Goal: Information Seeking & Learning: Find specific fact

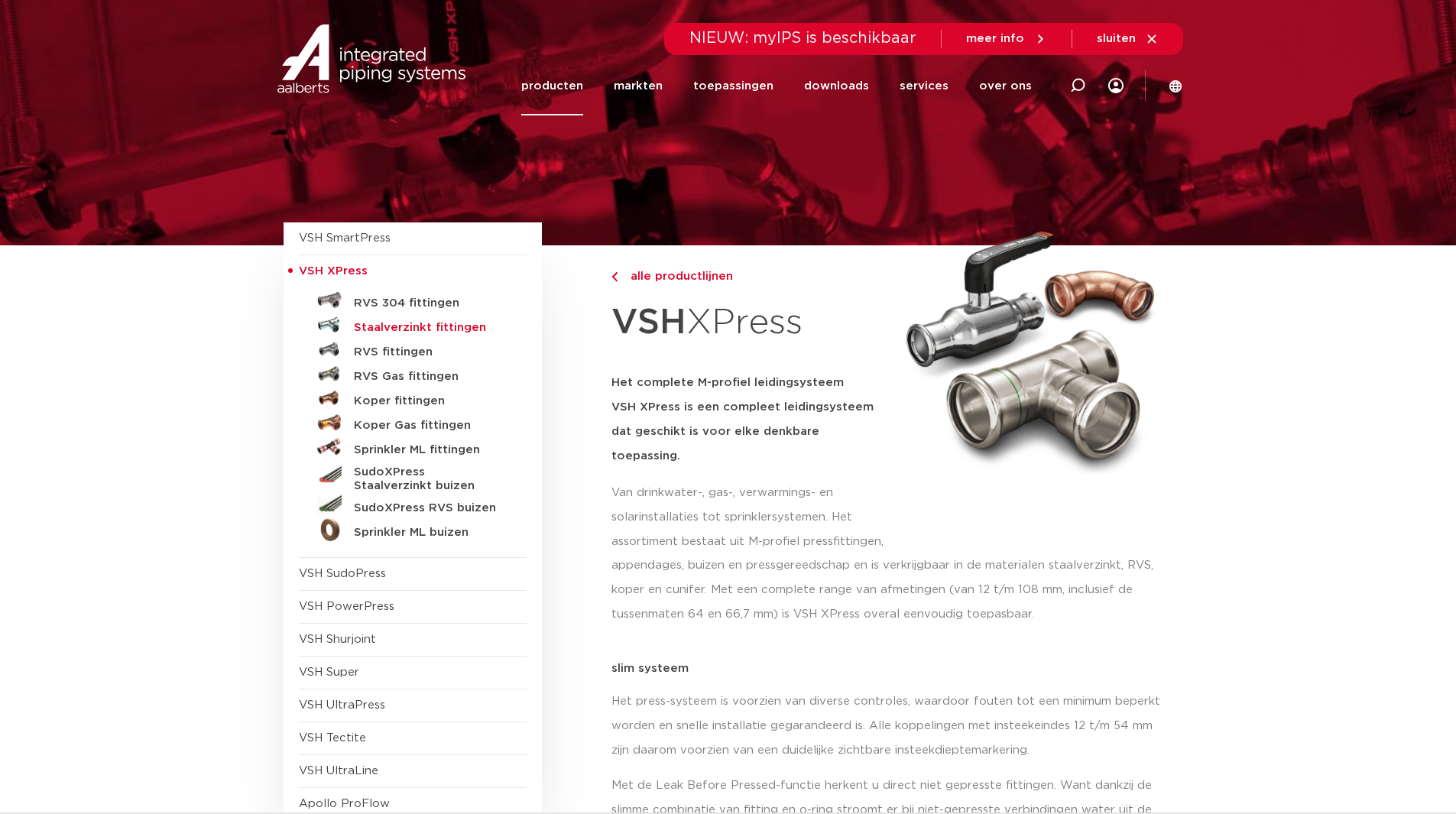
click at [429, 330] on h5 "Staalverzinkt fittingen" at bounding box center [429, 328] width 151 height 14
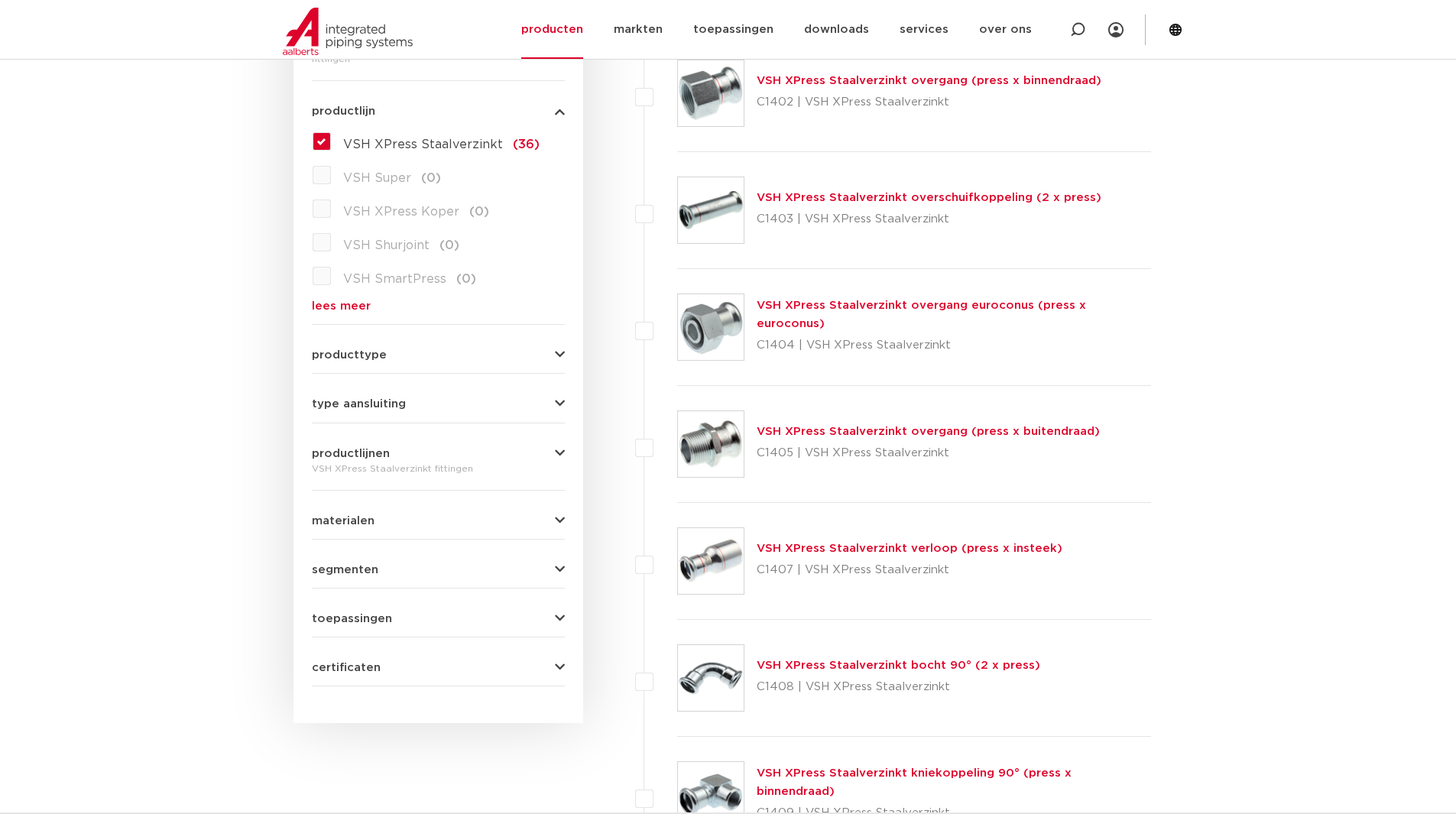
scroll to position [357, 0]
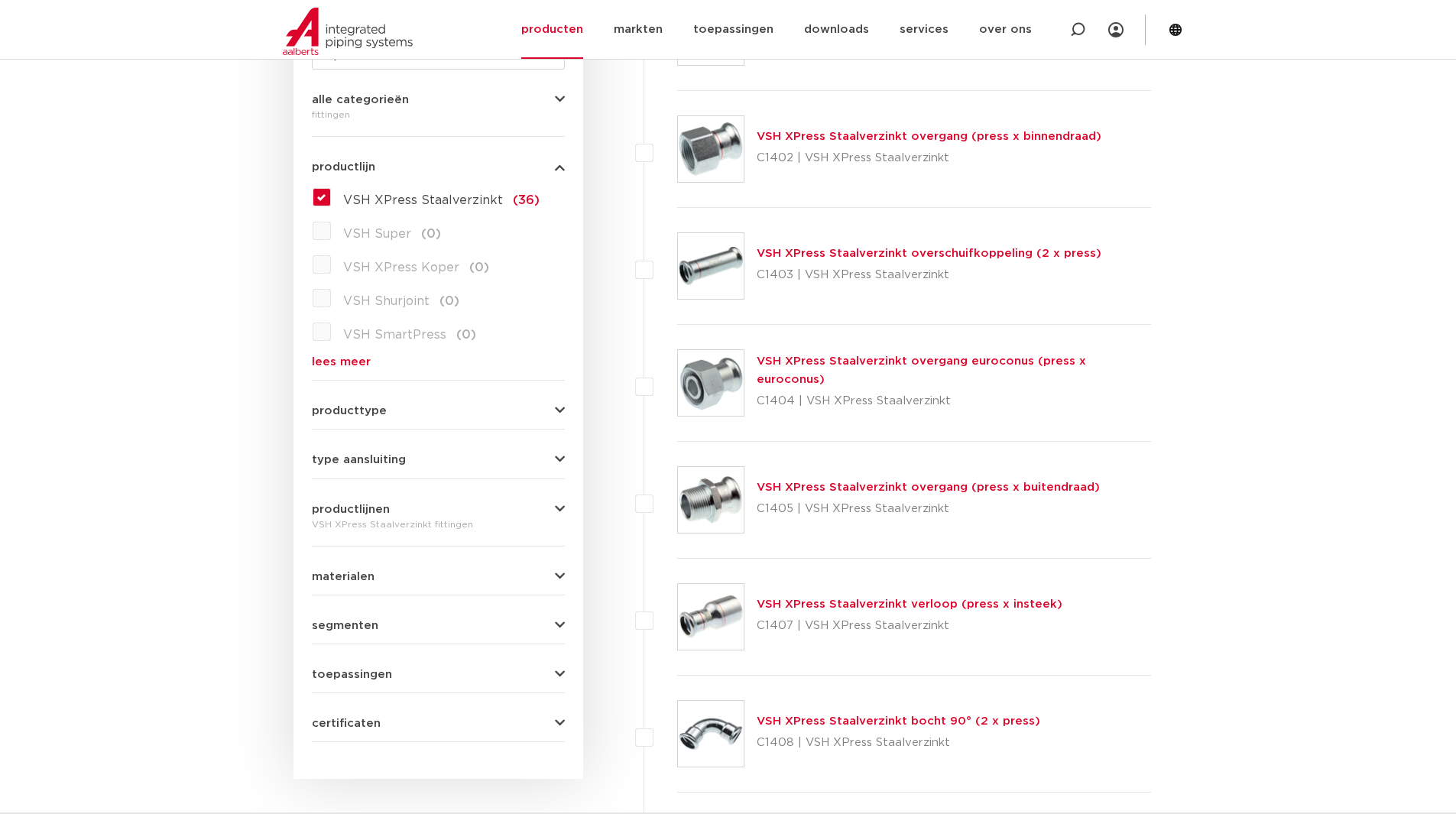
click at [704, 492] on img at bounding box center [711, 500] width 66 height 66
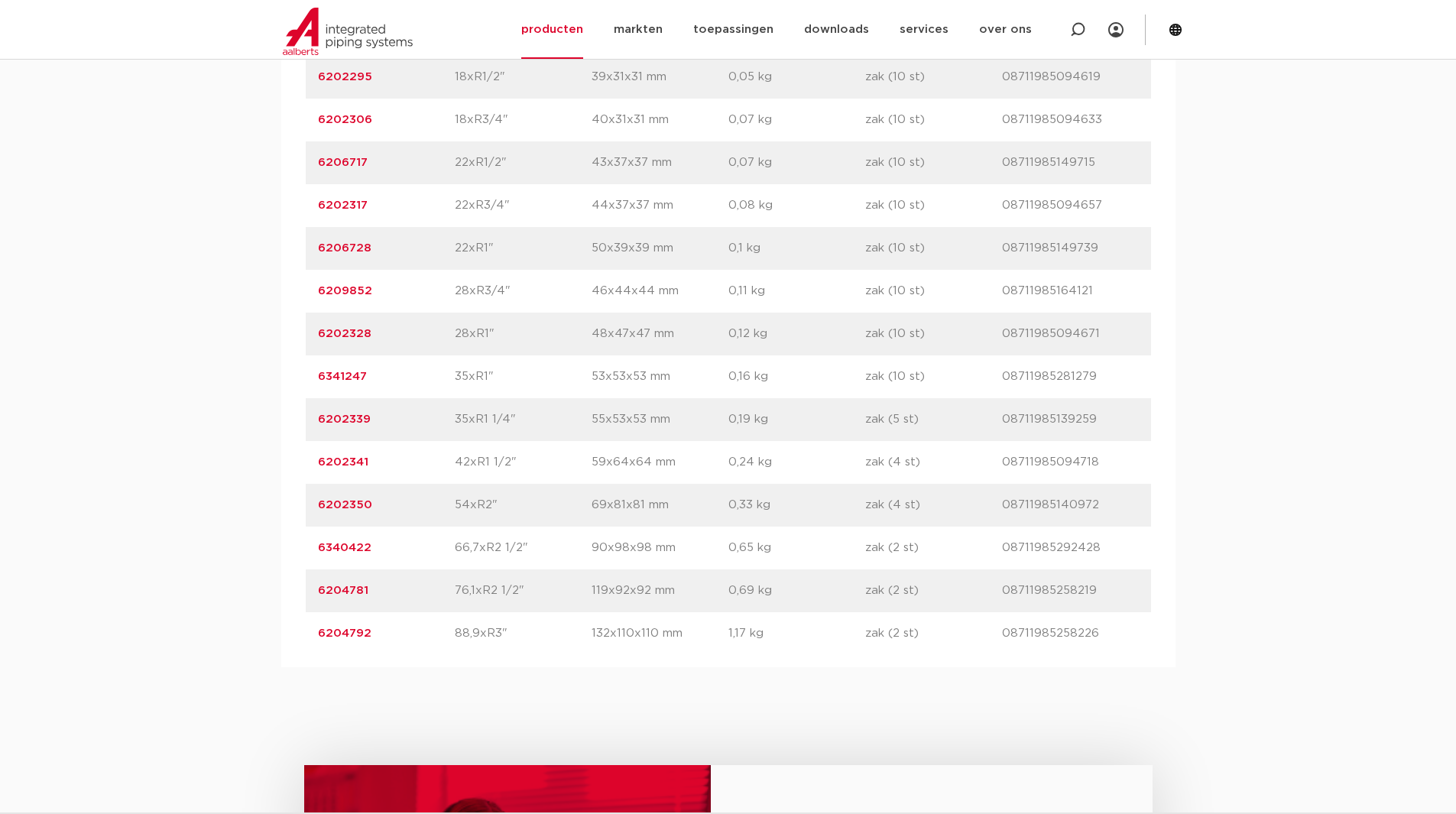
scroll to position [1428, 0]
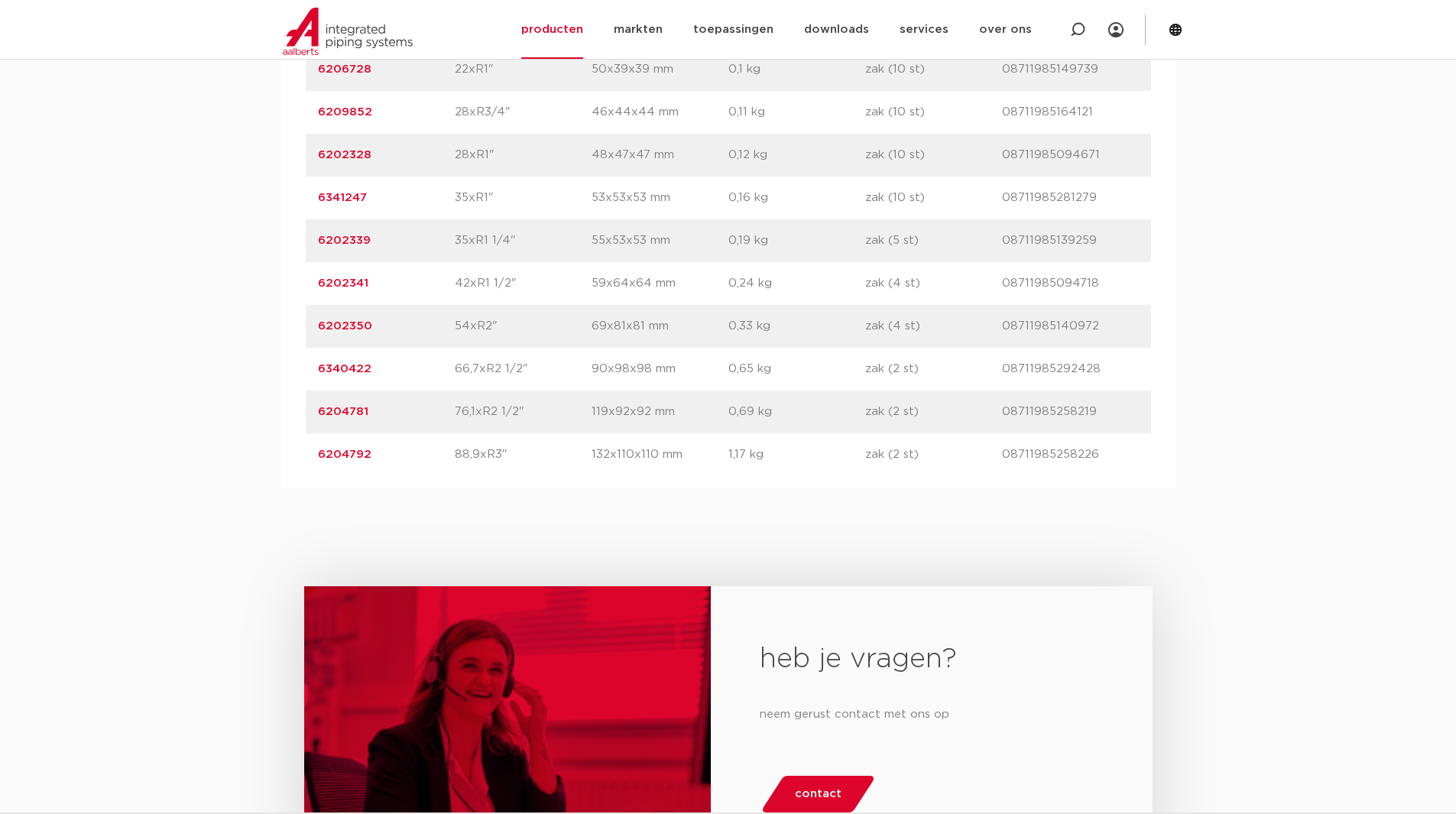
drag, startPoint x: 385, startPoint y: 330, endPoint x: 295, endPoint y: 334, distance: 90.1
click at [295, 334] on div "artikelnummer afmeting afmetingen gewicht verpakking gtin artikelnummer 6202262…" at bounding box center [728, 91] width 895 height 795
drag, startPoint x: 348, startPoint y: 240, endPoint x: 319, endPoint y: 239, distance: 29.0
click at [319, 239] on p "6202339" at bounding box center [386, 241] width 137 height 18
copy link "6202339"
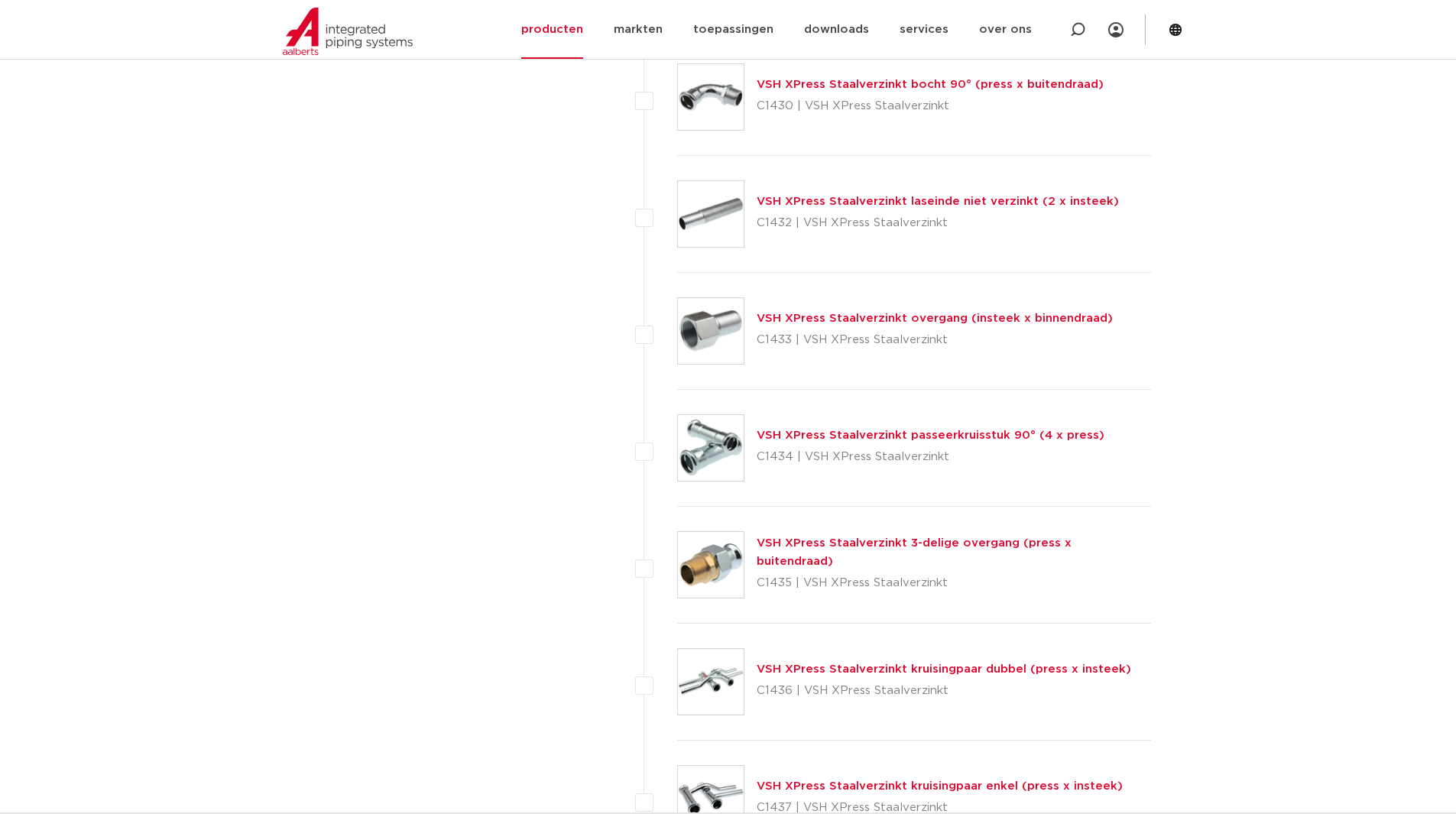
scroll to position [2854, 0]
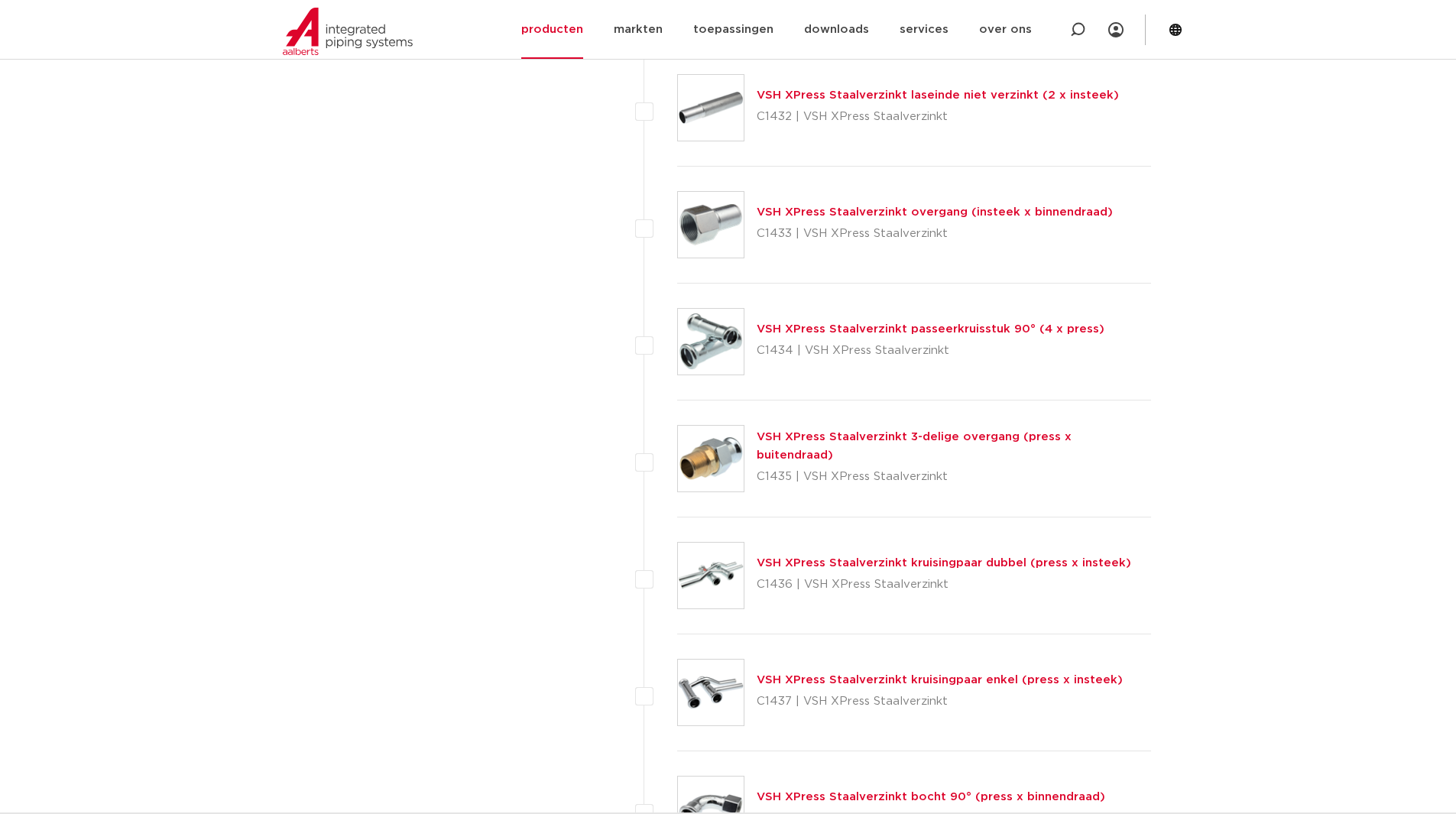
click at [799, 444] on link "VSH XPress Staalverzinkt 3-delige overgang (press x buitendraad)" at bounding box center [915, 445] width 315 height 30
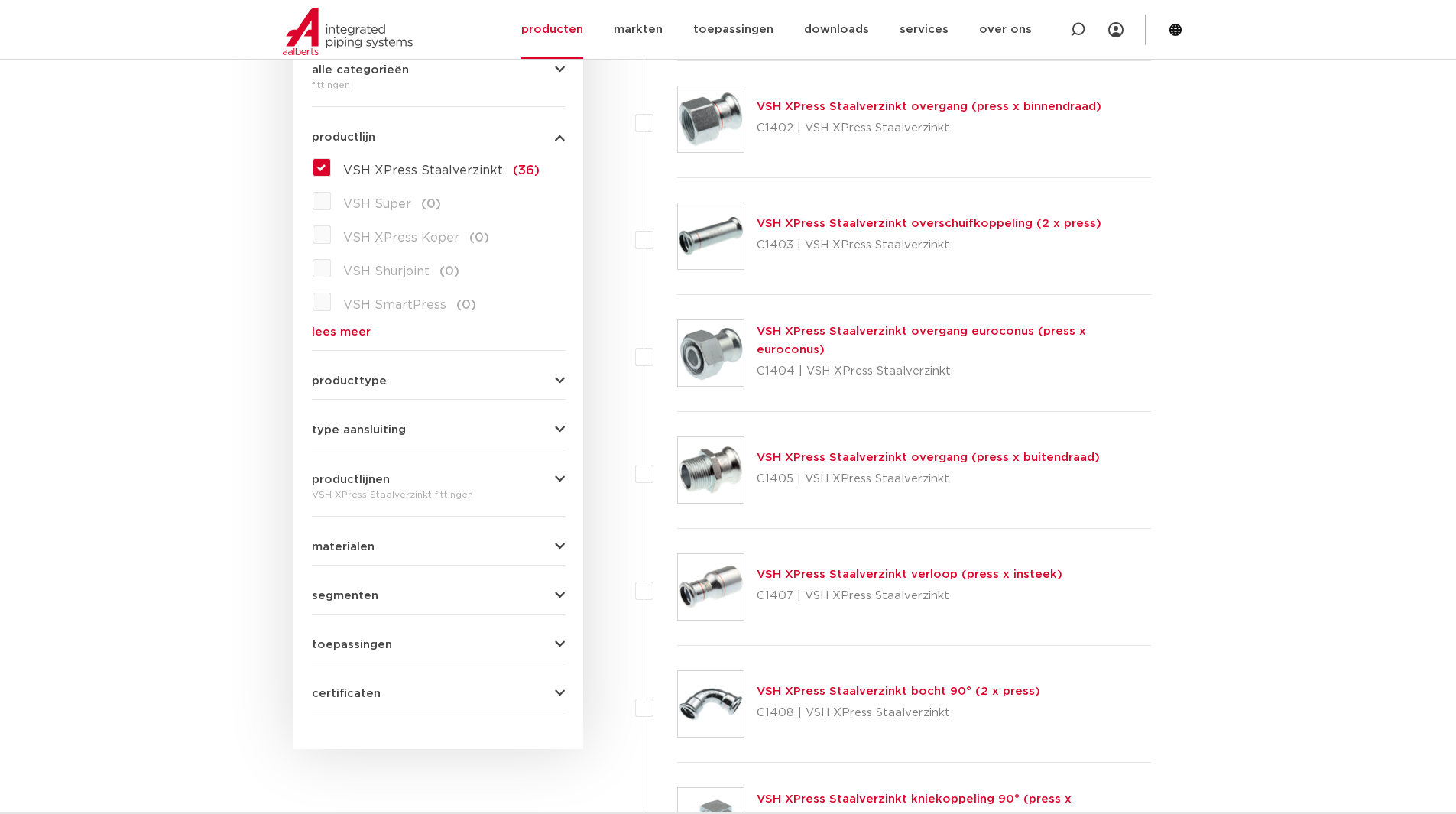
scroll to position [179, 0]
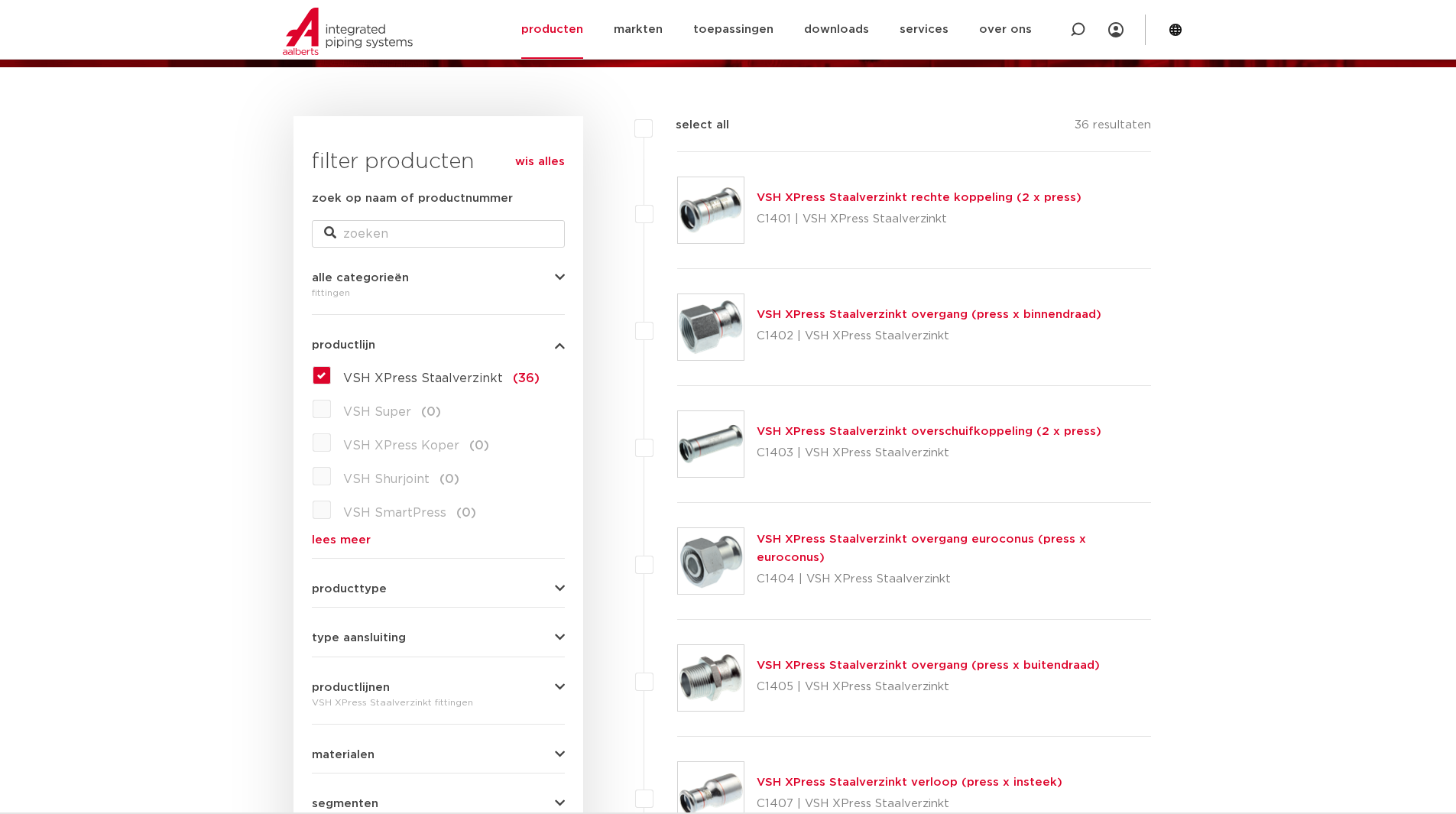
click at [779, 318] on link "VSH XPress Staalverzinkt overgang (press x binnendraad)" at bounding box center [929, 314] width 345 height 12
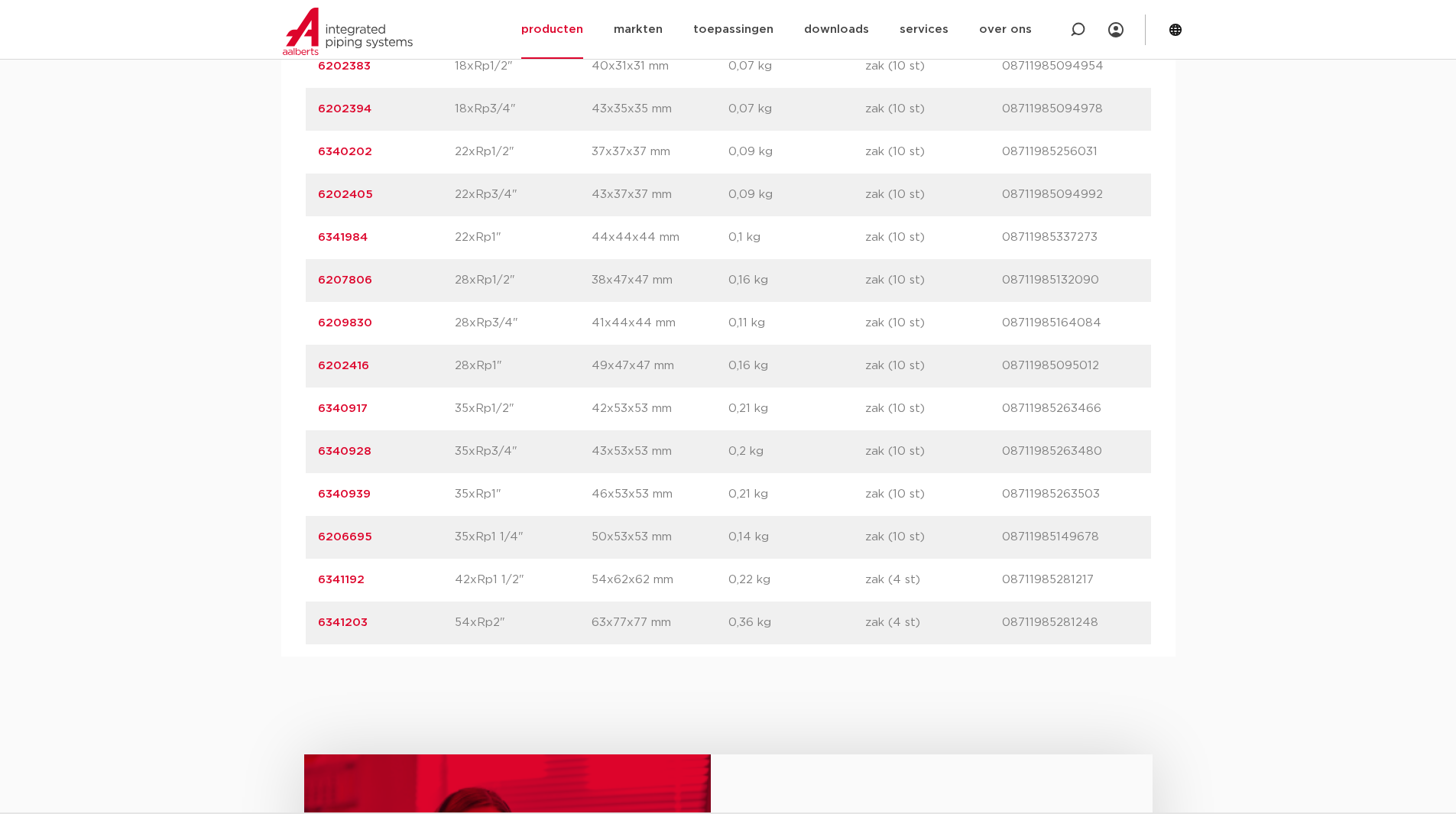
scroll to position [1249, 0]
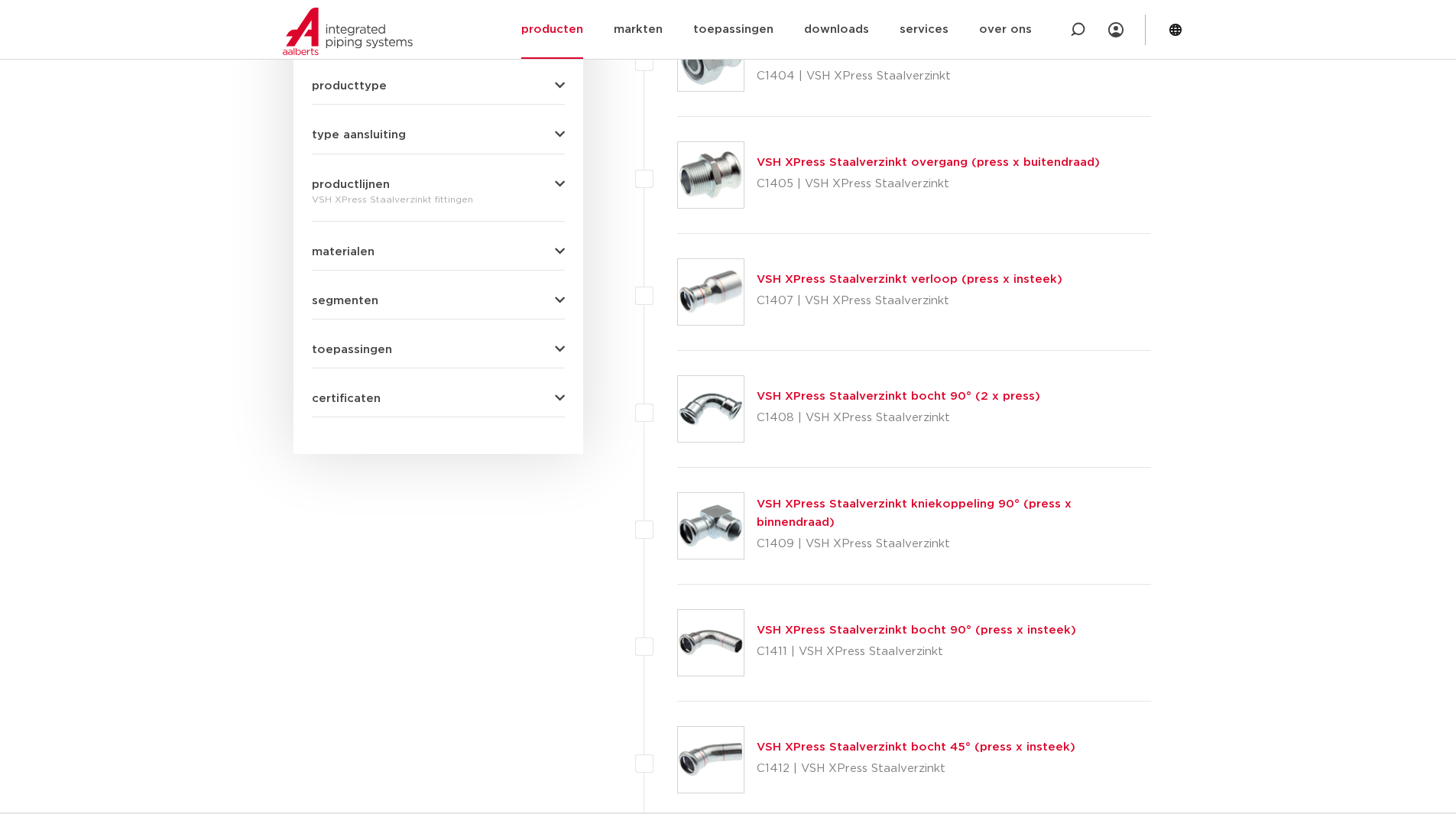
scroll to position [714, 0]
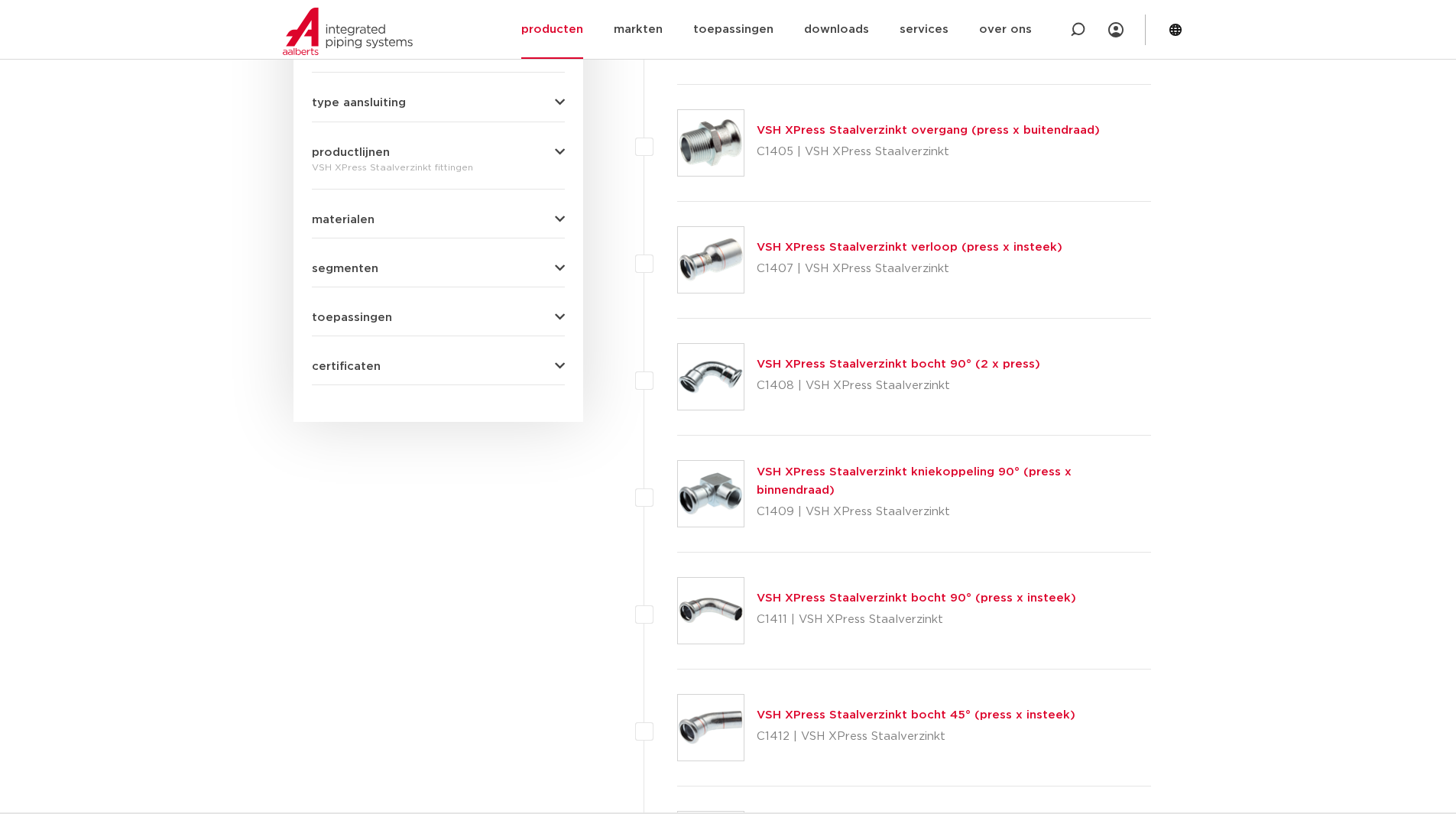
click at [804, 126] on link "VSH XPress Staalverzinkt overgang (press x buitendraad)" at bounding box center [928, 130] width 343 height 12
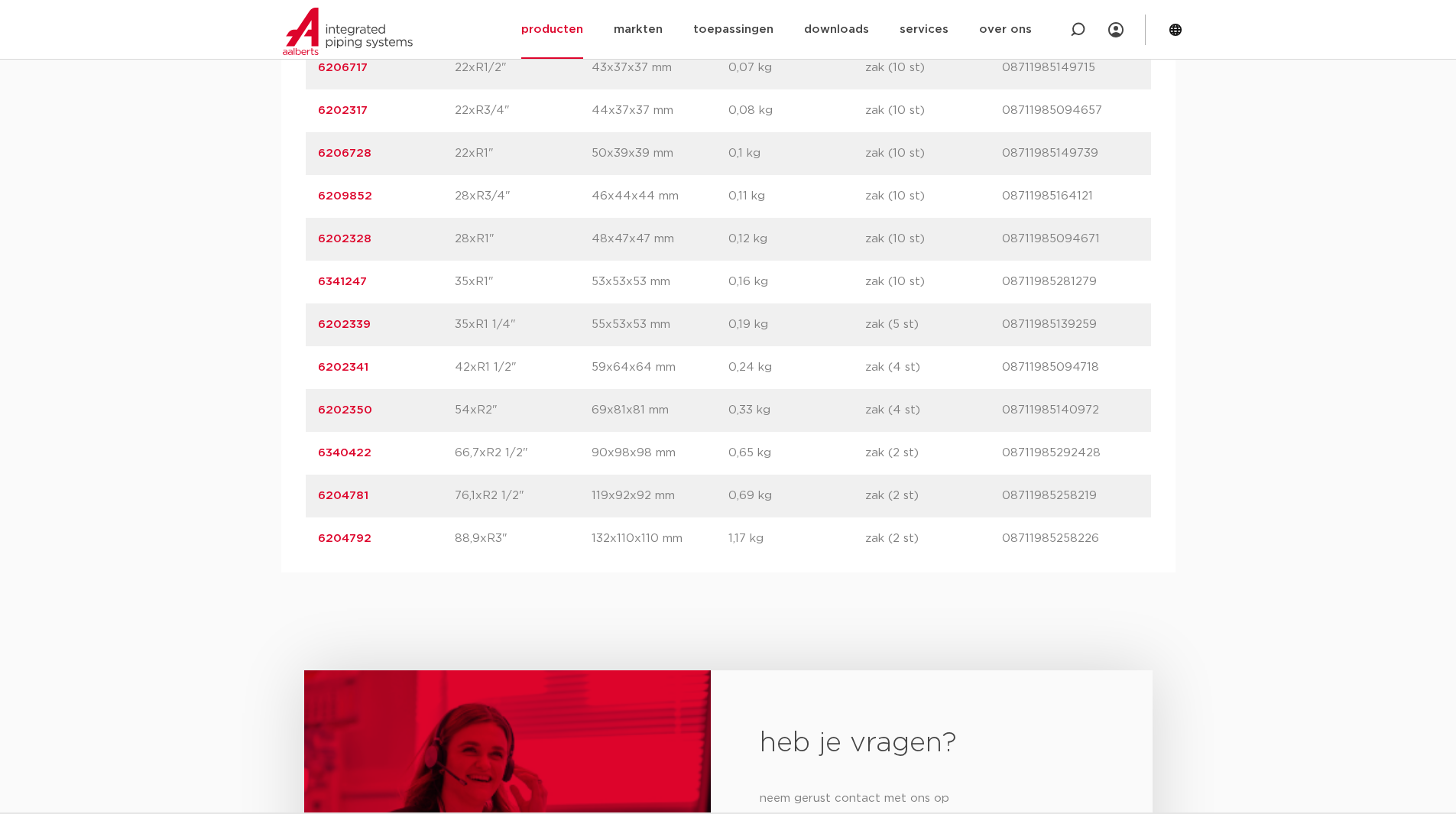
scroll to position [1428, 0]
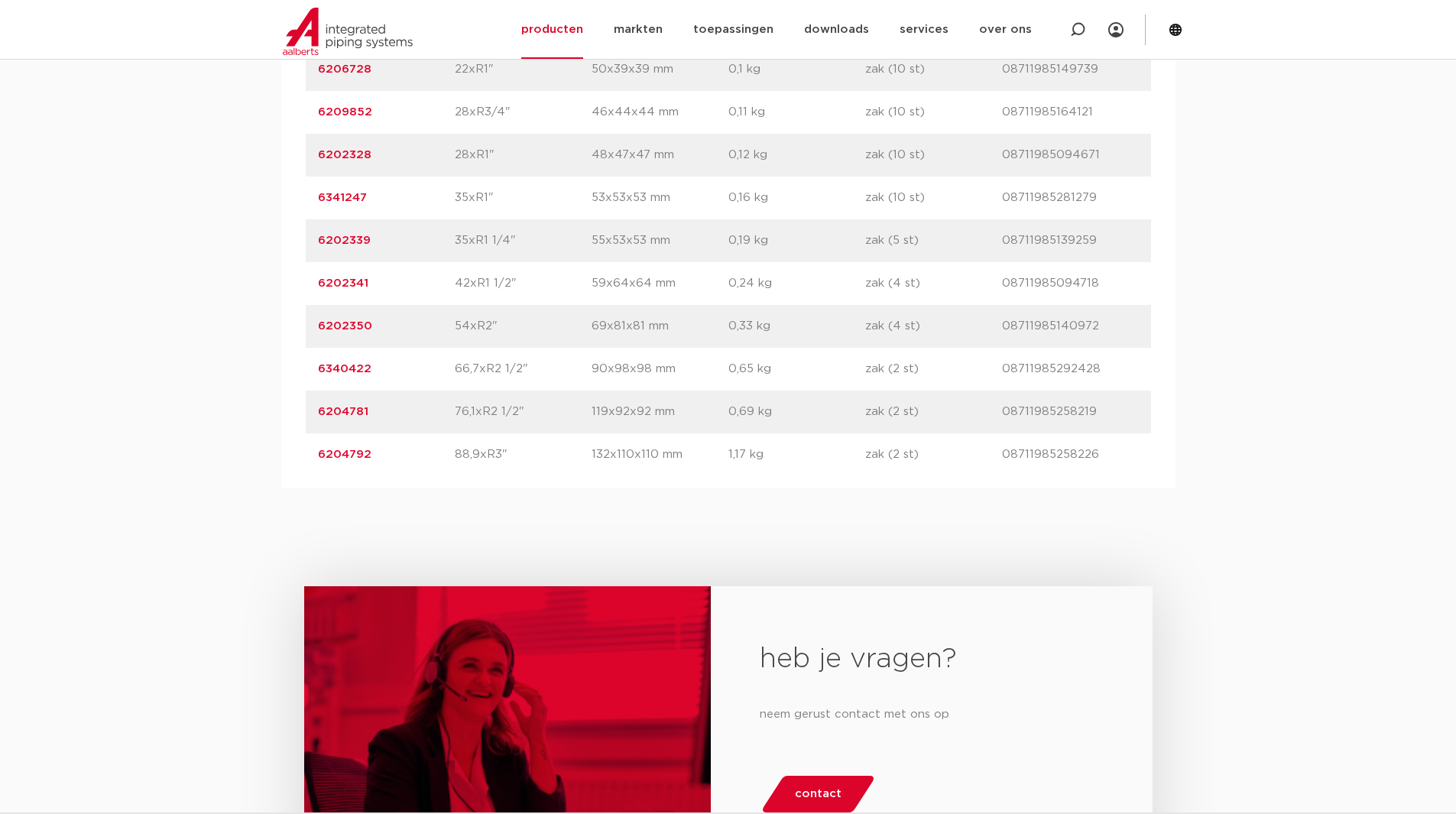
drag, startPoint x: 360, startPoint y: 334, endPoint x: 299, endPoint y: 336, distance: 61.0
click at [299, 336] on div "artikelnummer afmeting afmetingen gewicht verpakking gtin artikelnummer 6202262…" at bounding box center [728, 91] width 895 height 795
copy link "6202350"
